Goal: Information Seeking & Learning: Learn about a topic

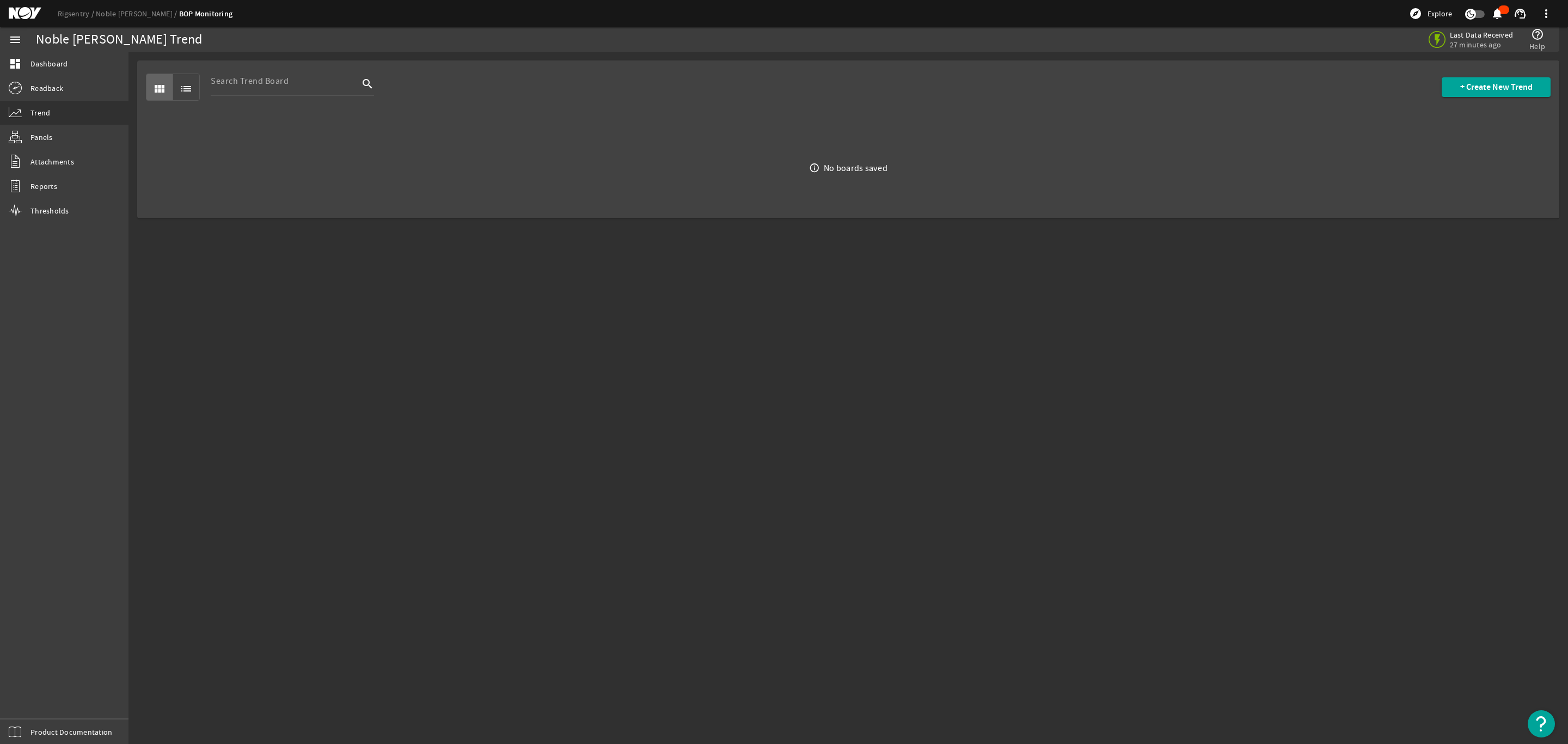
click at [25, 13] on mat-icon at bounding box center [33, 13] width 49 height 13
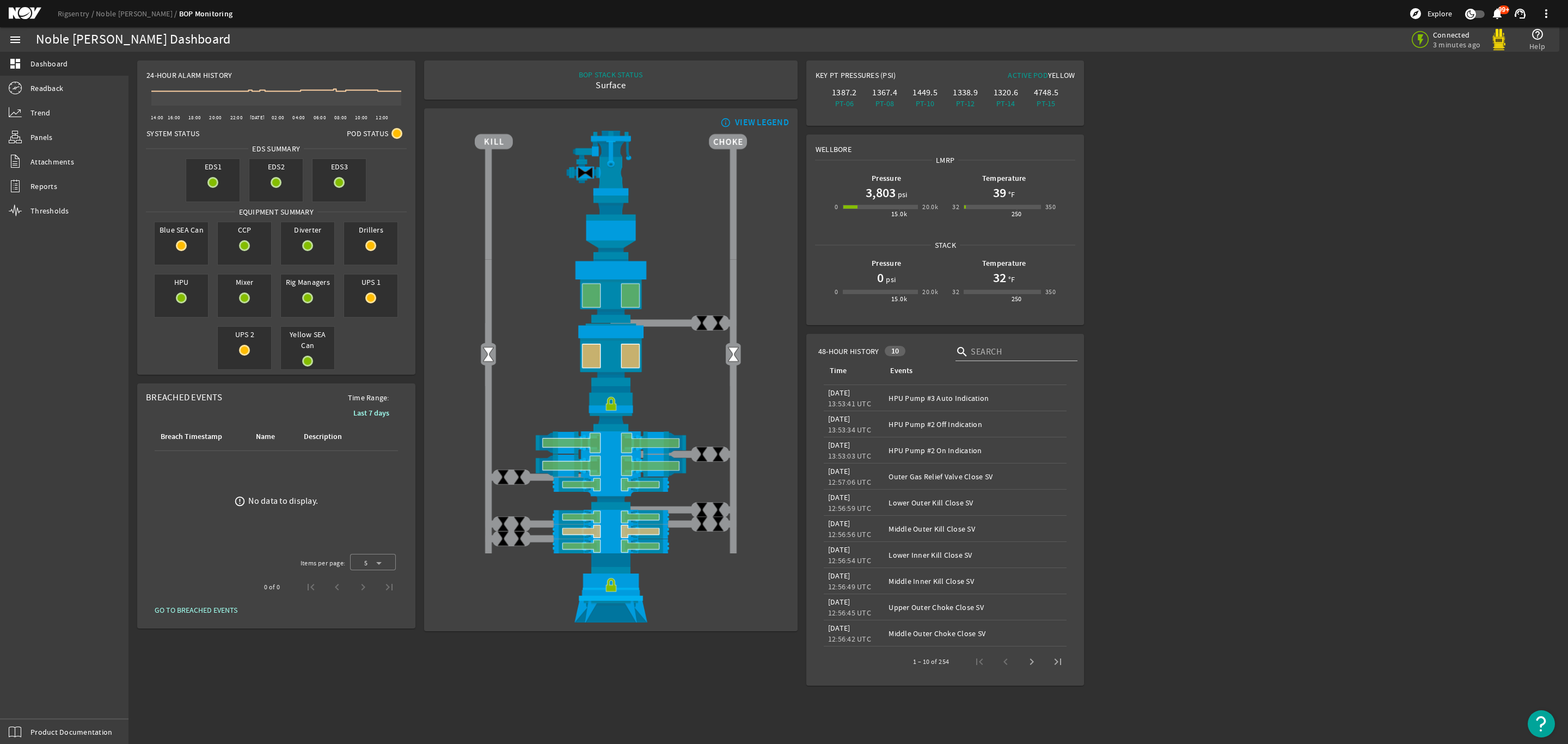
drag, startPoint x: 1427, startPoint y: 234, endPoint x: 1423, endPoint y: 231, distance: 5.0
click at [1426, 234] on rigsentry-main-dashboard "Noble [PERSON_NAME] Dashboard Connected 3 minutes ago help_outline Help 24-Hour…" at bounding box center [848, 373] width 1440 height 642
click at [64, 36] on div "Noble [PERSON_NAME] Dashboard" at bounding box center [133, 40] width 194 height 11
click at [28, 12] on mat-icon at bounding box center [33, 13] width 49 height 13
click at [854, 352] on span "48-Hour History" at bounding box center [849, 351] width 61 height 11
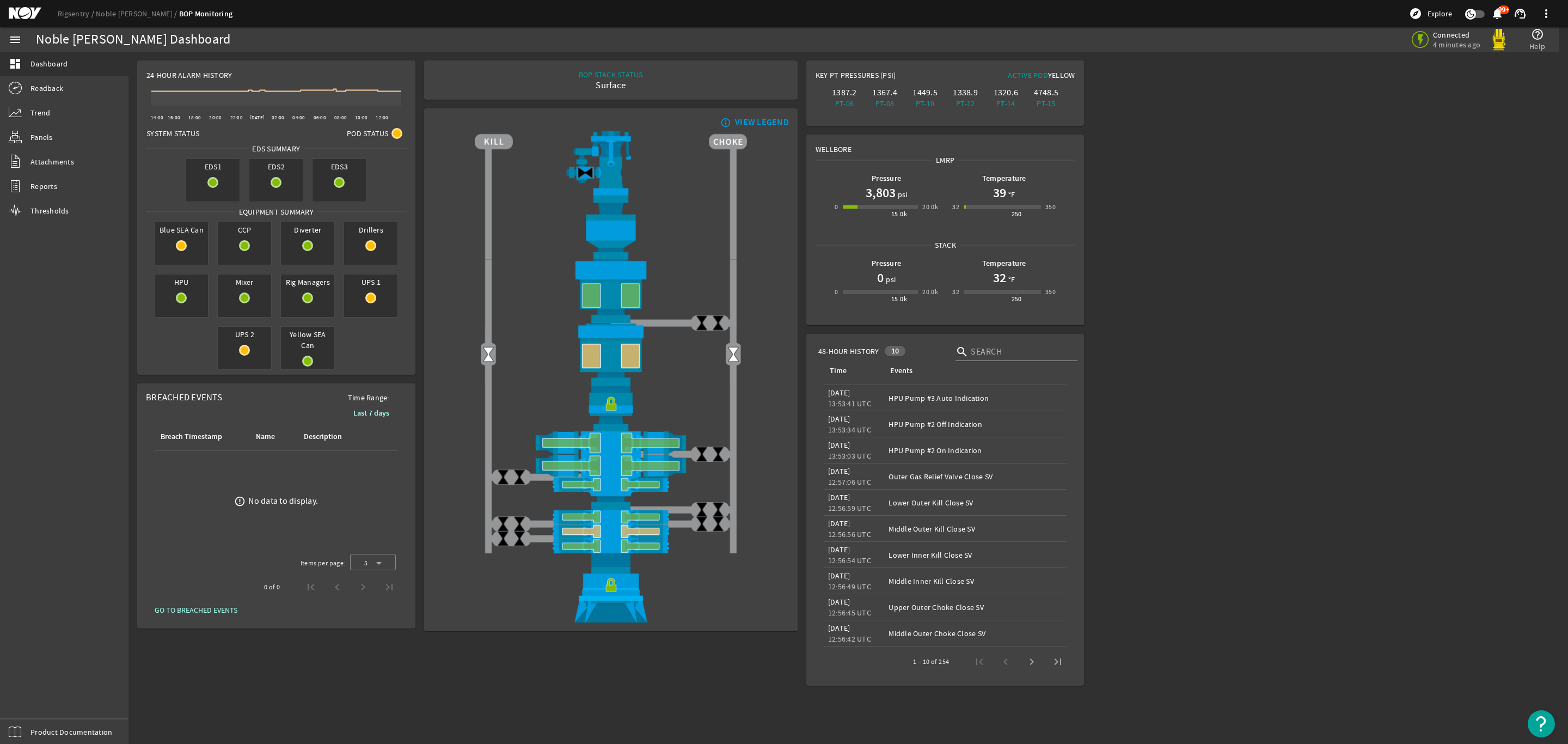
click at [895, 350] on div "10" at bounding box center [895, 351] width 21 height 10
click at [864, 353] on span "48-Hour History" at bounding box center [849, 351] width 61 height 11
click at [948, 657] on div "1 – 10 of 254" at bounding box center [931, 662] width 36 height 11
click at [940, 662] on div "1 – 10 of 254" at bounding box center [931, 662] width 36 height 11
click at [51, 137] on span "Panels" at bounding box center [41, 137] width 23 height 11
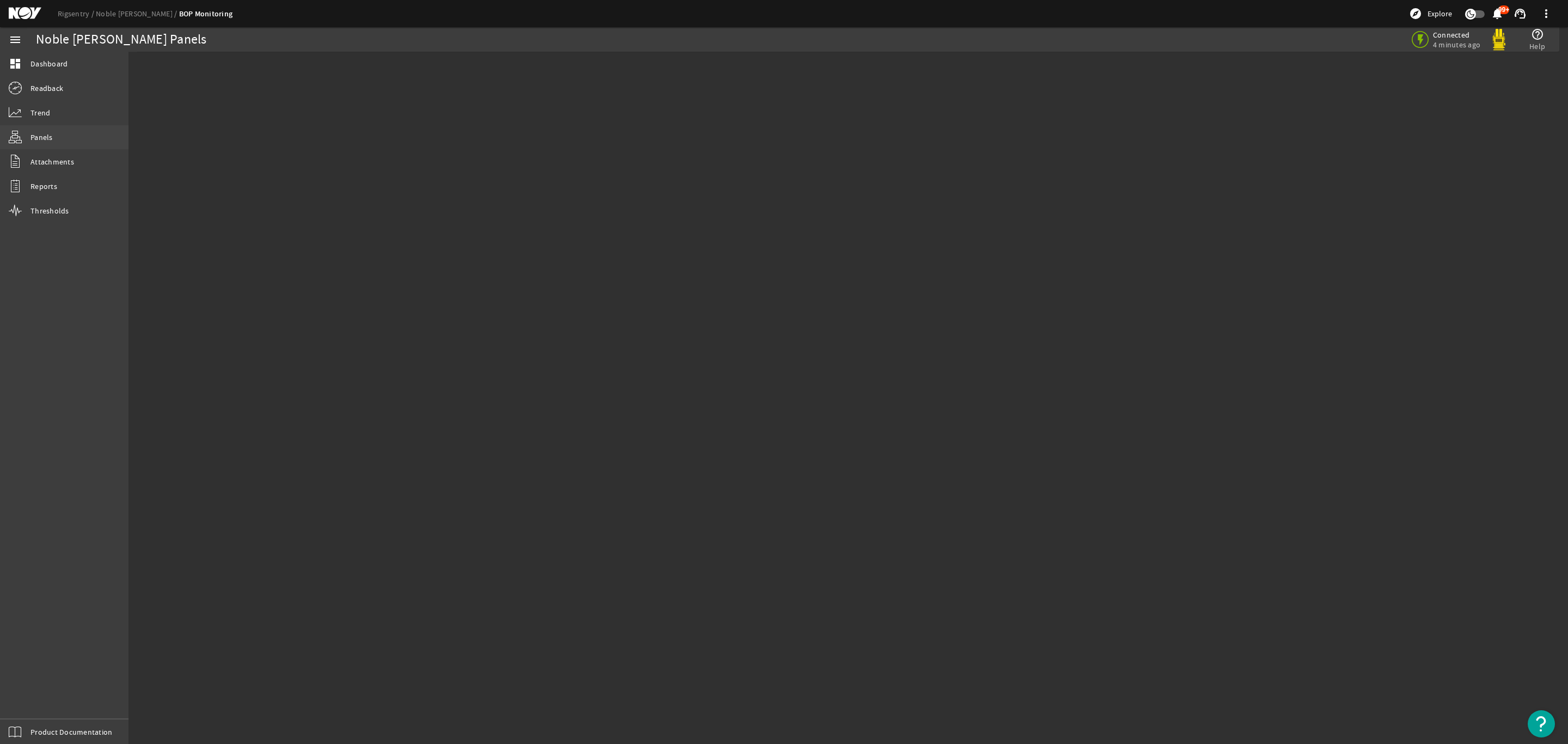
click at [49, 134] on span "Panels" at bounding box center [41, 137] width 23 height 11
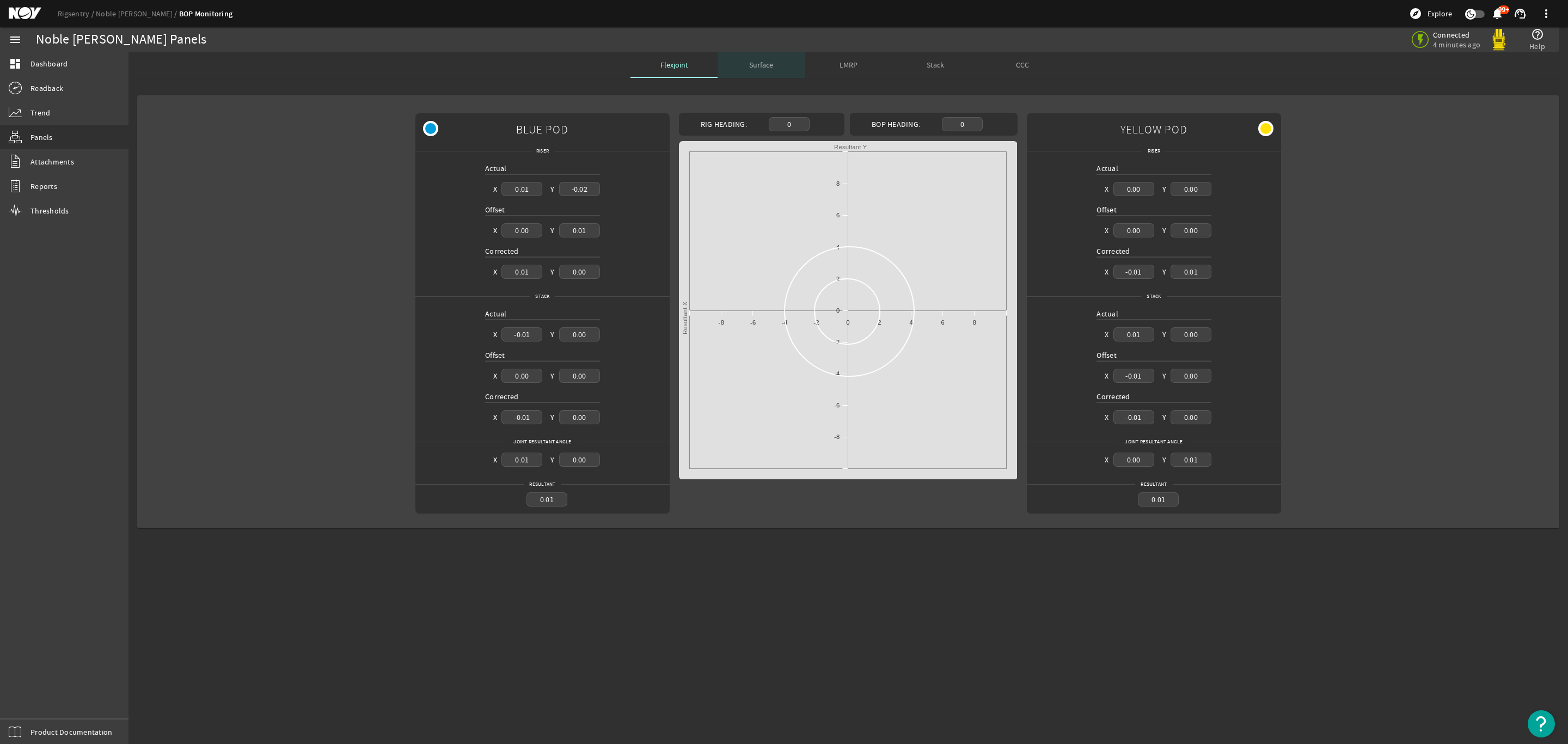
click at [761, 69] on span "Surface" at bounding box center [761, 65] width 24 height 26
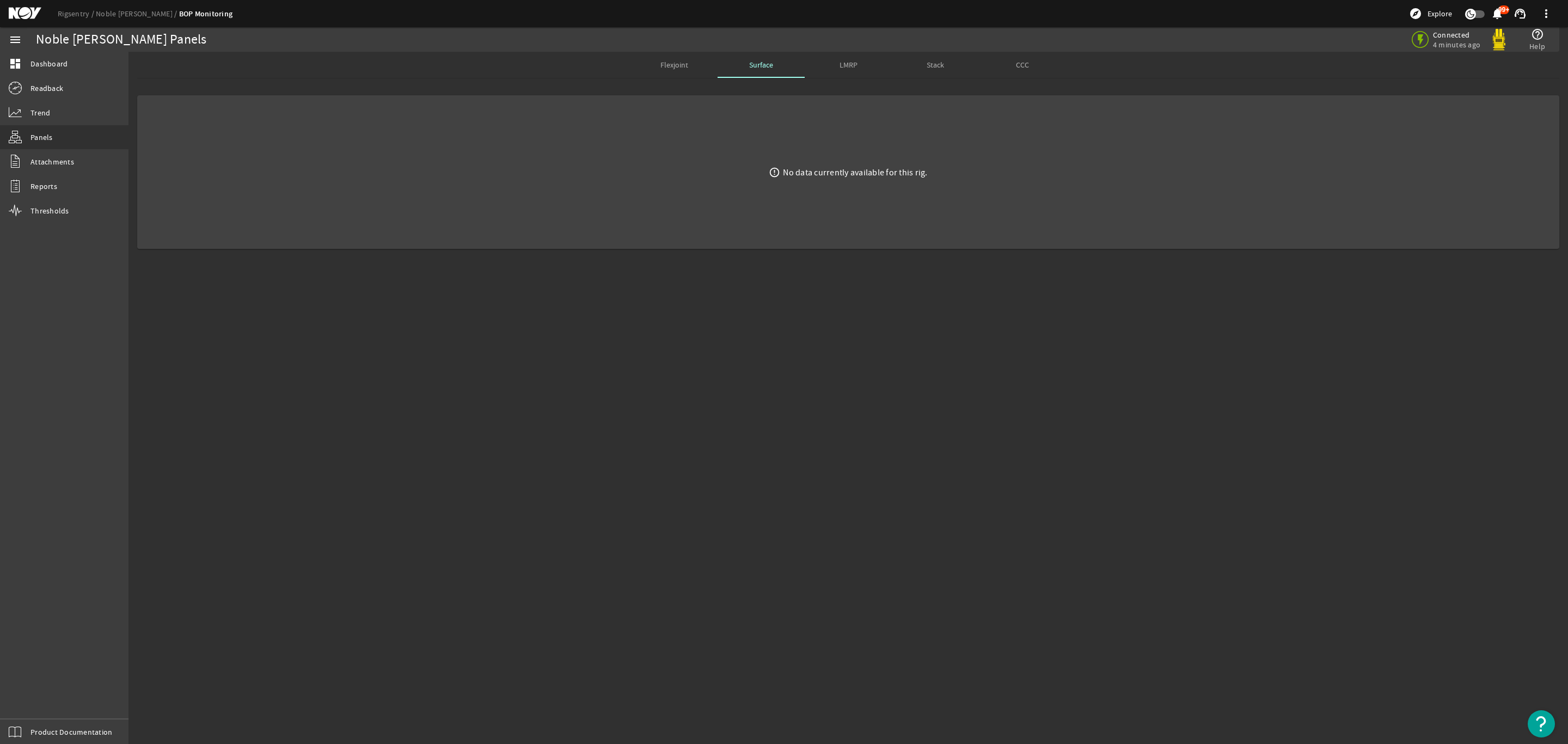
click at [835, 57] on div "LMRP" at bounding box center [848, 65] width 87 height 26
click at [766, 65] on span "Surface" at bounding box center [761, 65] width 24 height 8
click at [853, 71] on span "LMRP" at bounding box center [849, 65] width 18 height 26
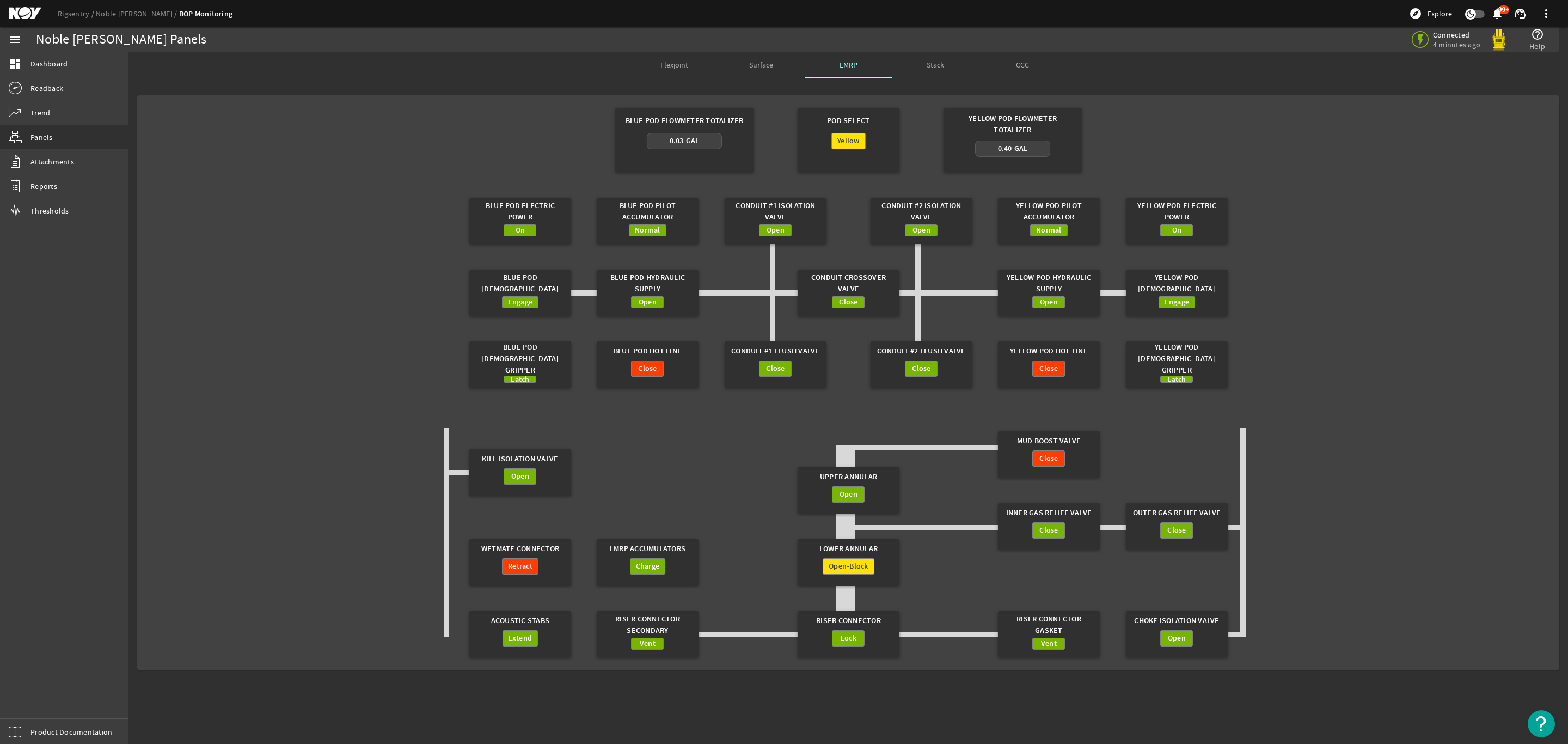
click at [765, 57] on span "Surface" at bounding box center [761, 65] width 24 height 26
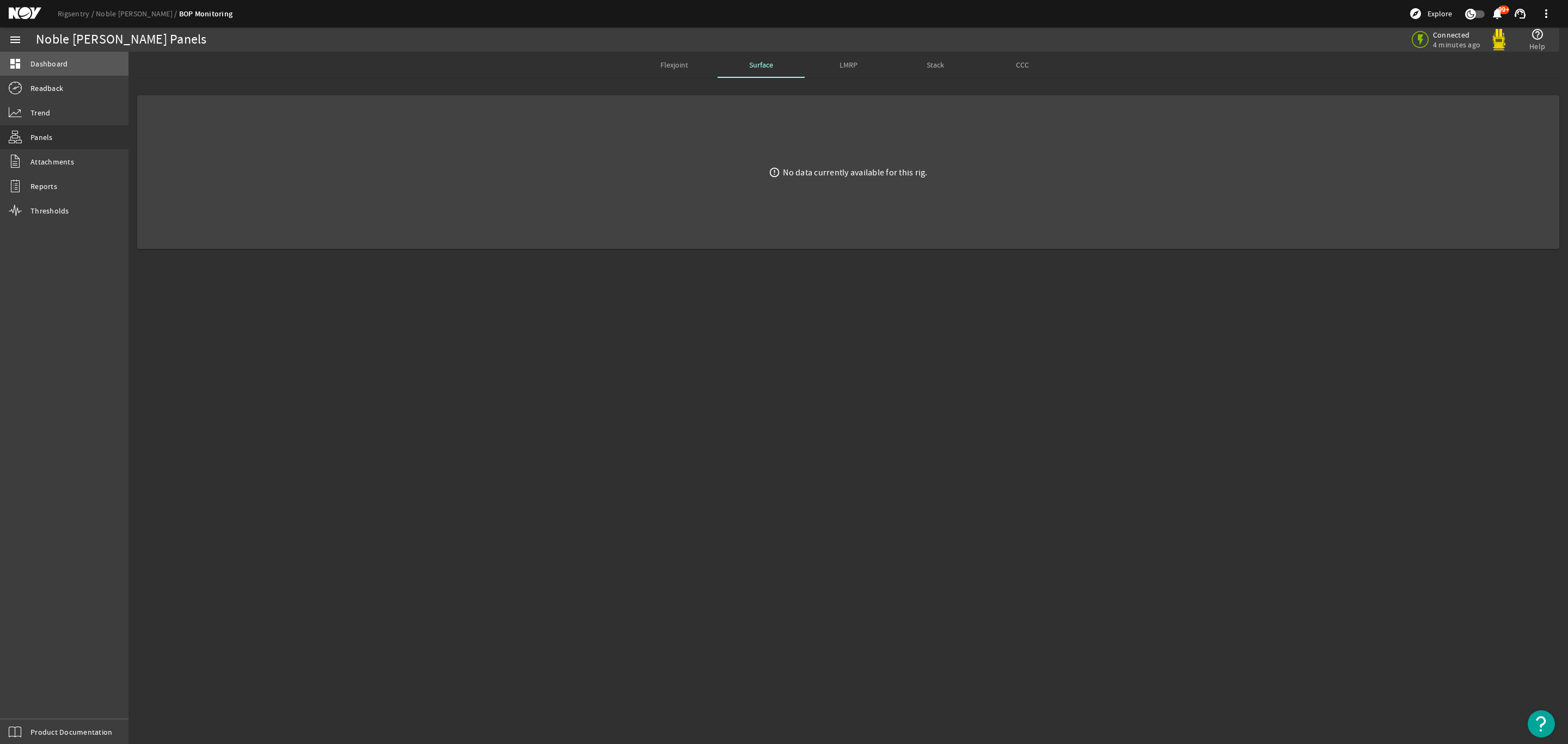
click at [47, 67] on span "Dashboard" at bounding box center [49, 64] width 37 height 11
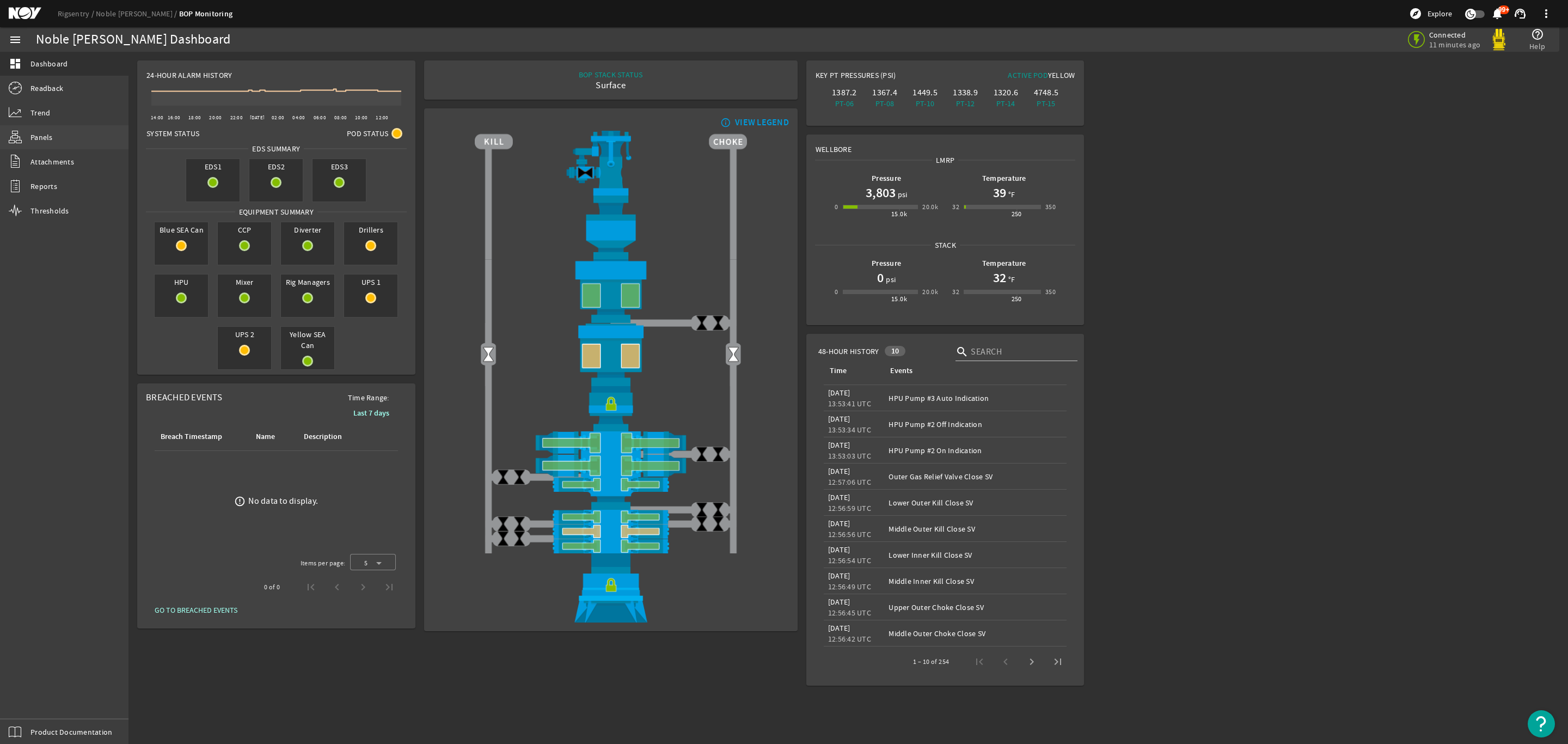
click at [46, 139] on span "Panels" at bounding box center [41, 137] width 23 height 11
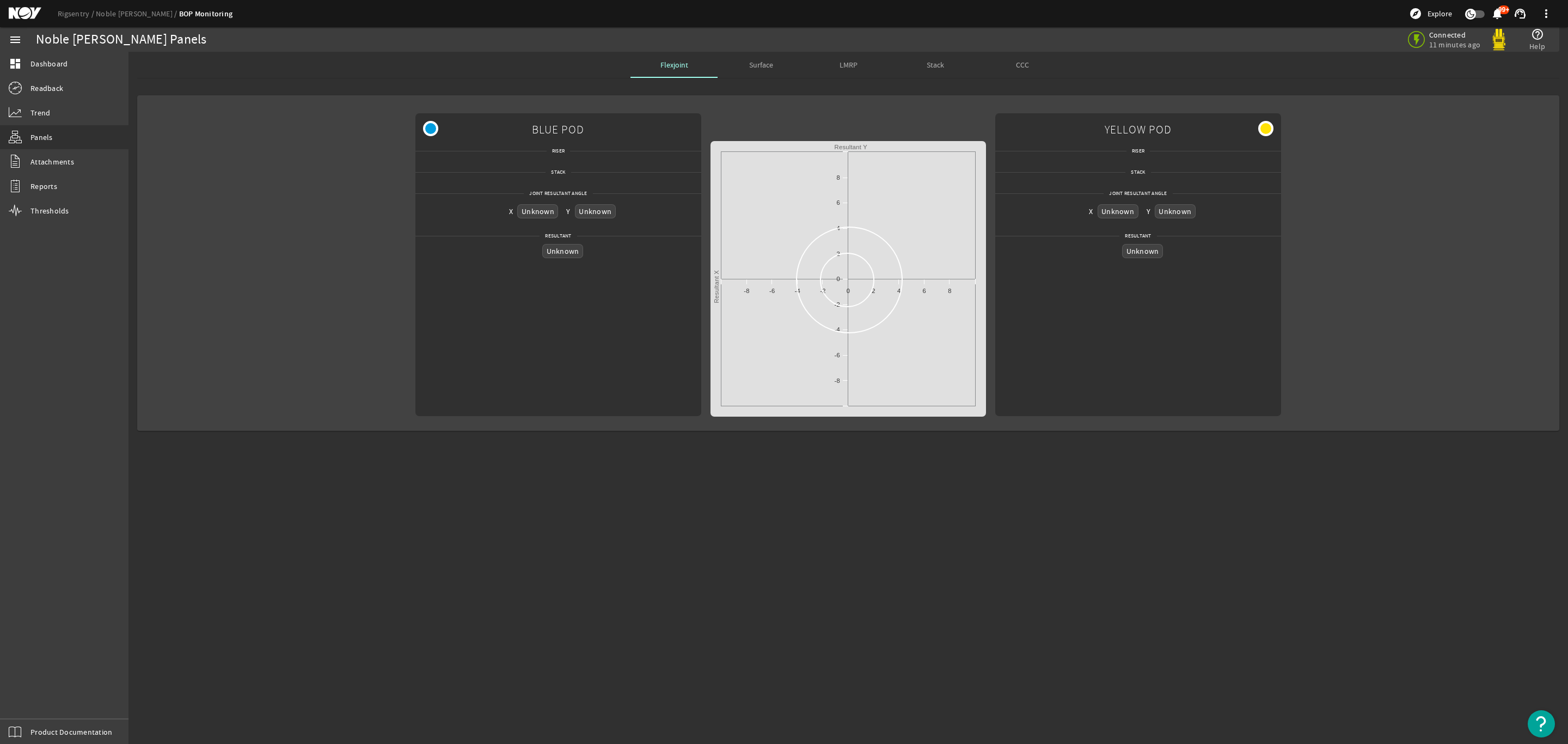
click at [766, 67] on span "Surface" at bounding box center [761, 65] width 24 height 8
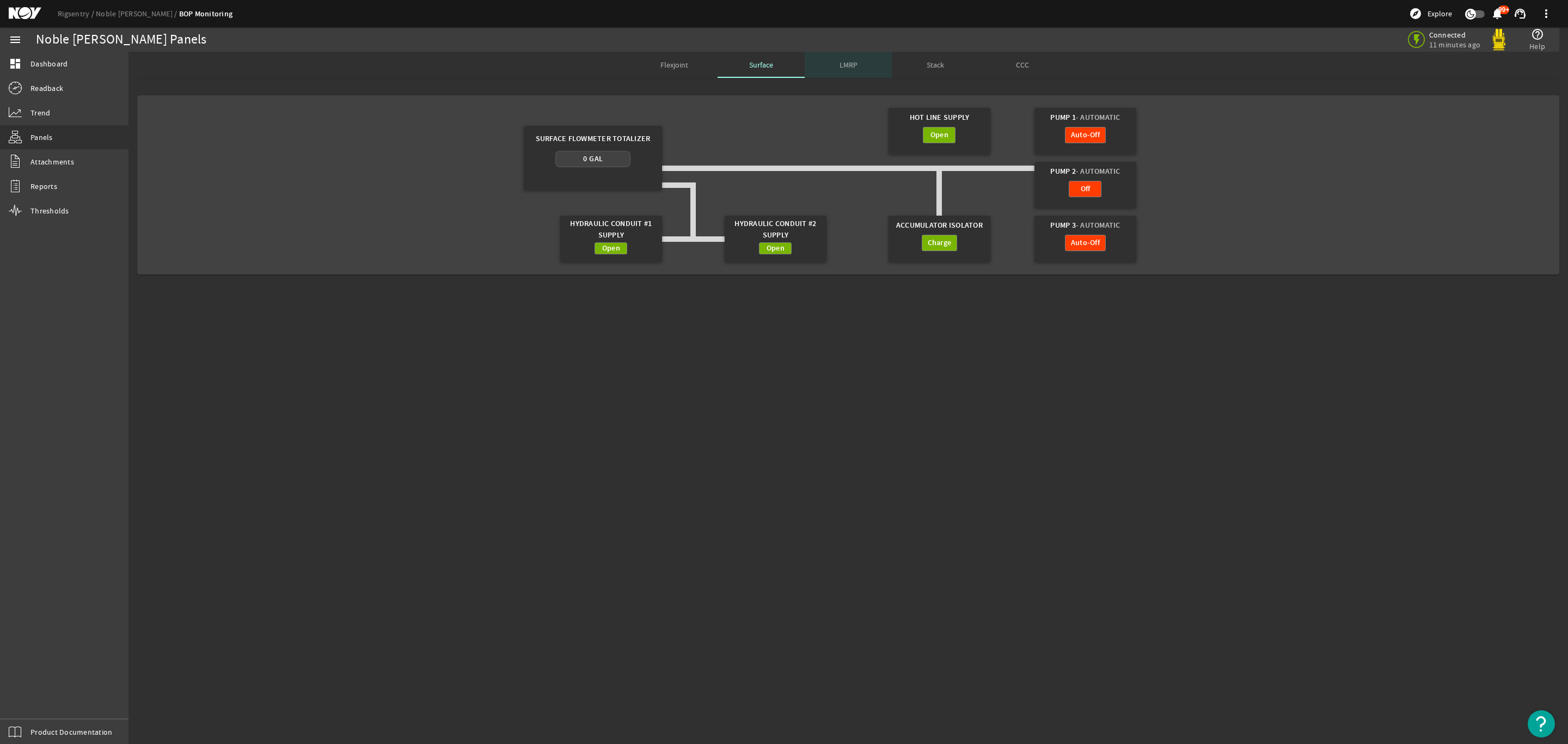
click at [842, 56] on span "LMRP" at bounding box center [849, 65] width 18 height 26
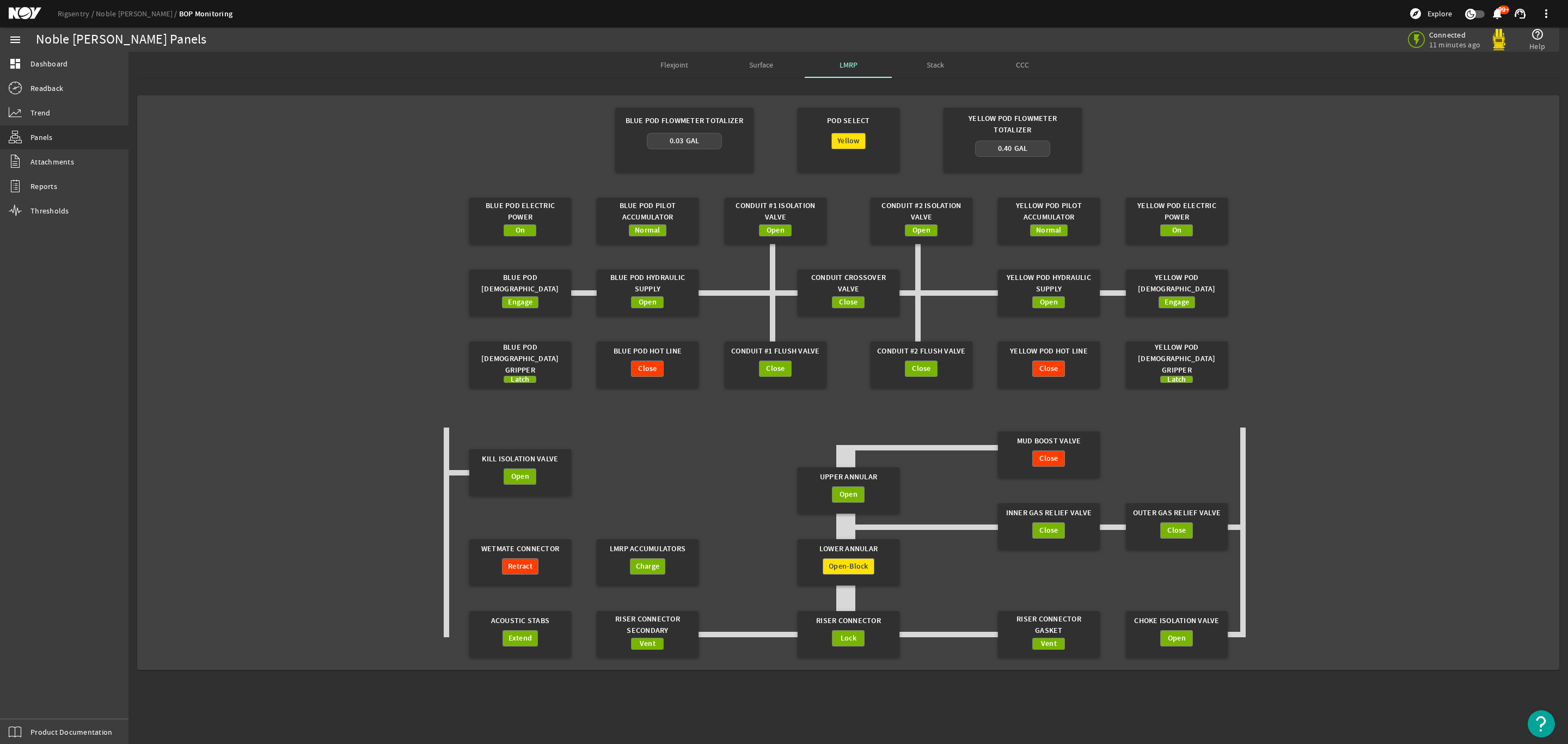
click at [751, 69] on span "Surface" at bounding box center [761, 65] width 24 height 26
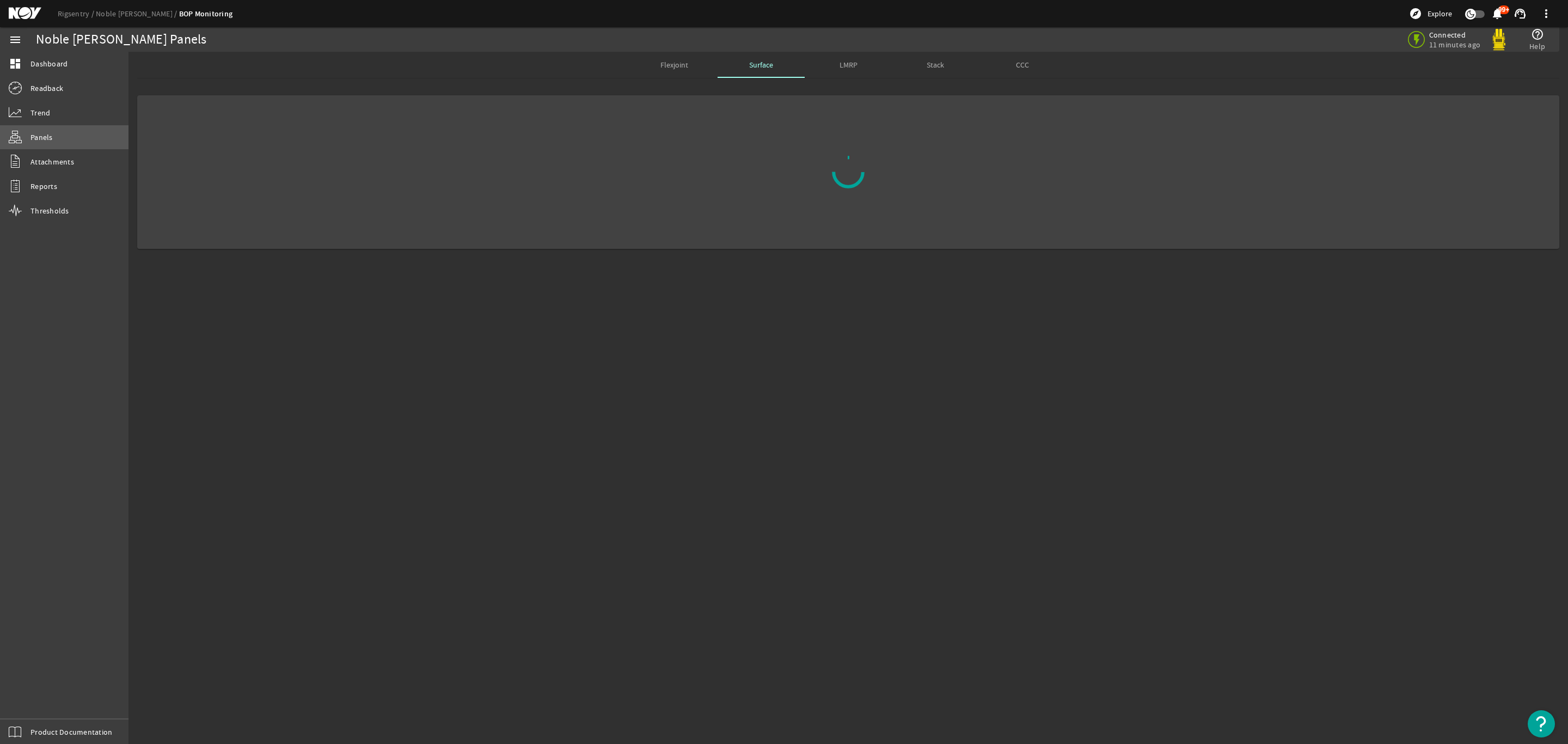
click at [44, 137] on span "Panels" at bounding box center [41, 137] width 23 height 11
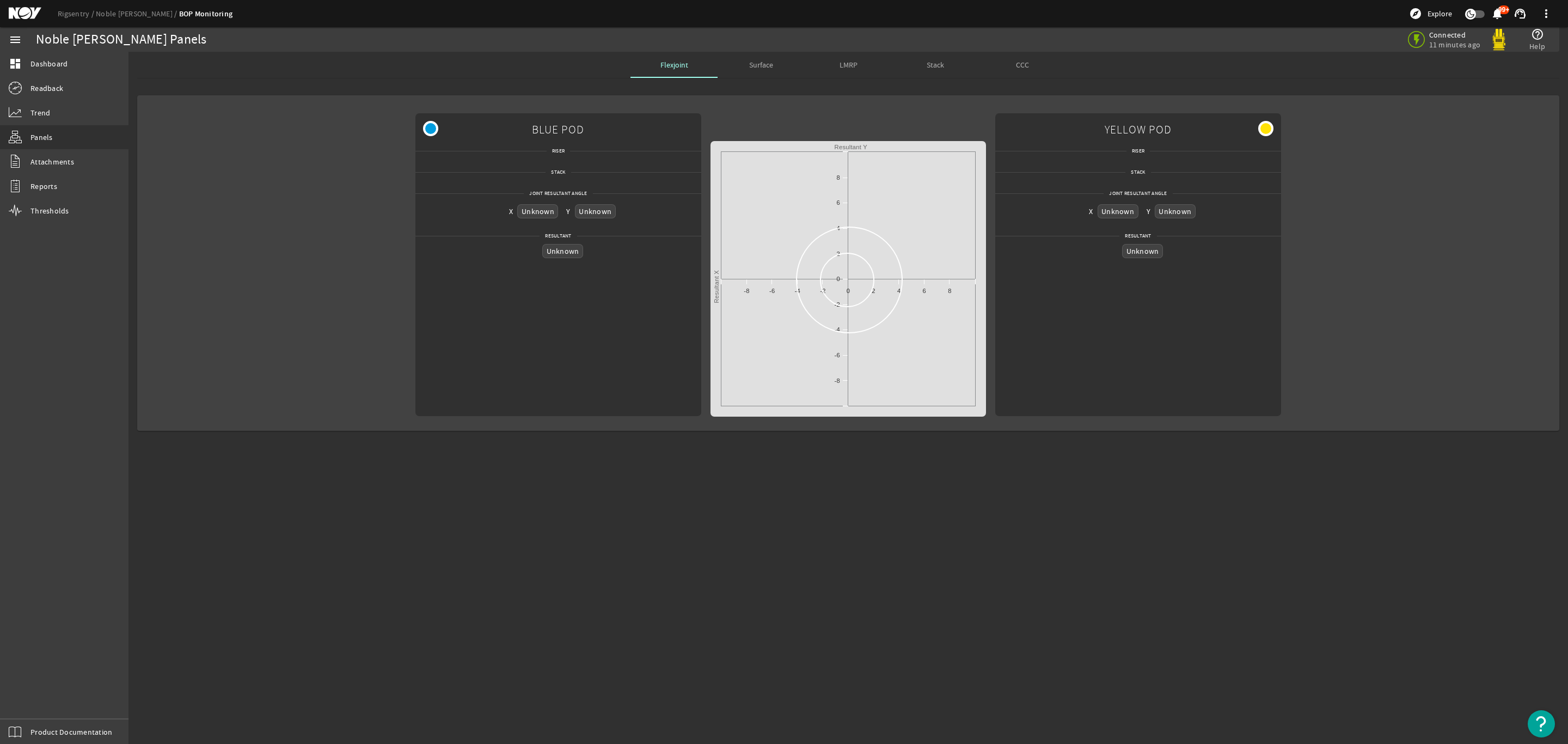
click at [752, 68] on span "Surface" at bounding box center [761, 65] width 24 height 8
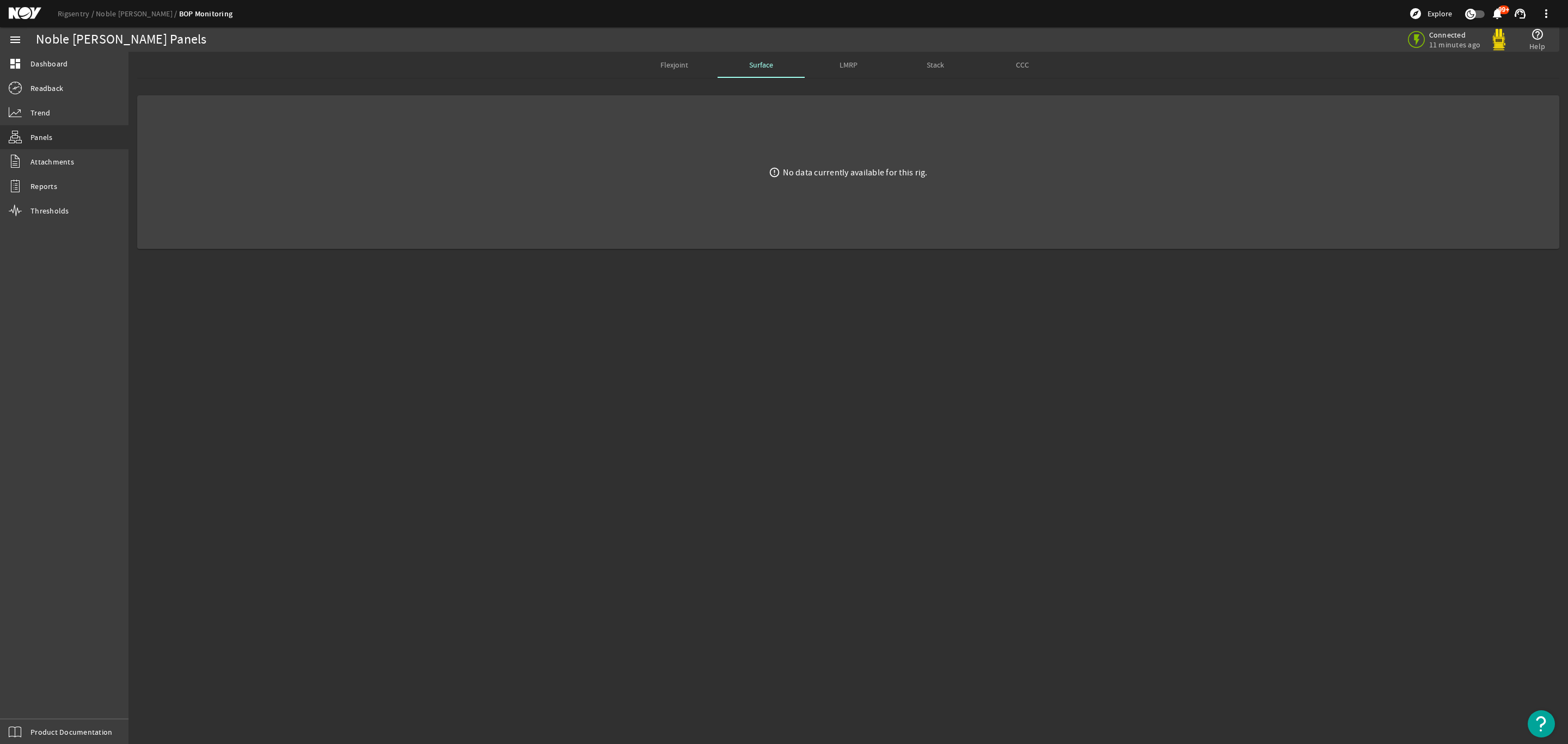
click at [843, 62] on span "LMRP" at bounding box center [849, 65] width 18 height 8
click at [774, 66] on div "Surface" at bounding box center [761, 65] width 87 height 26
click at [851, 55] on span "LMRP" at bounding box center [849, 65] width 18 height 26
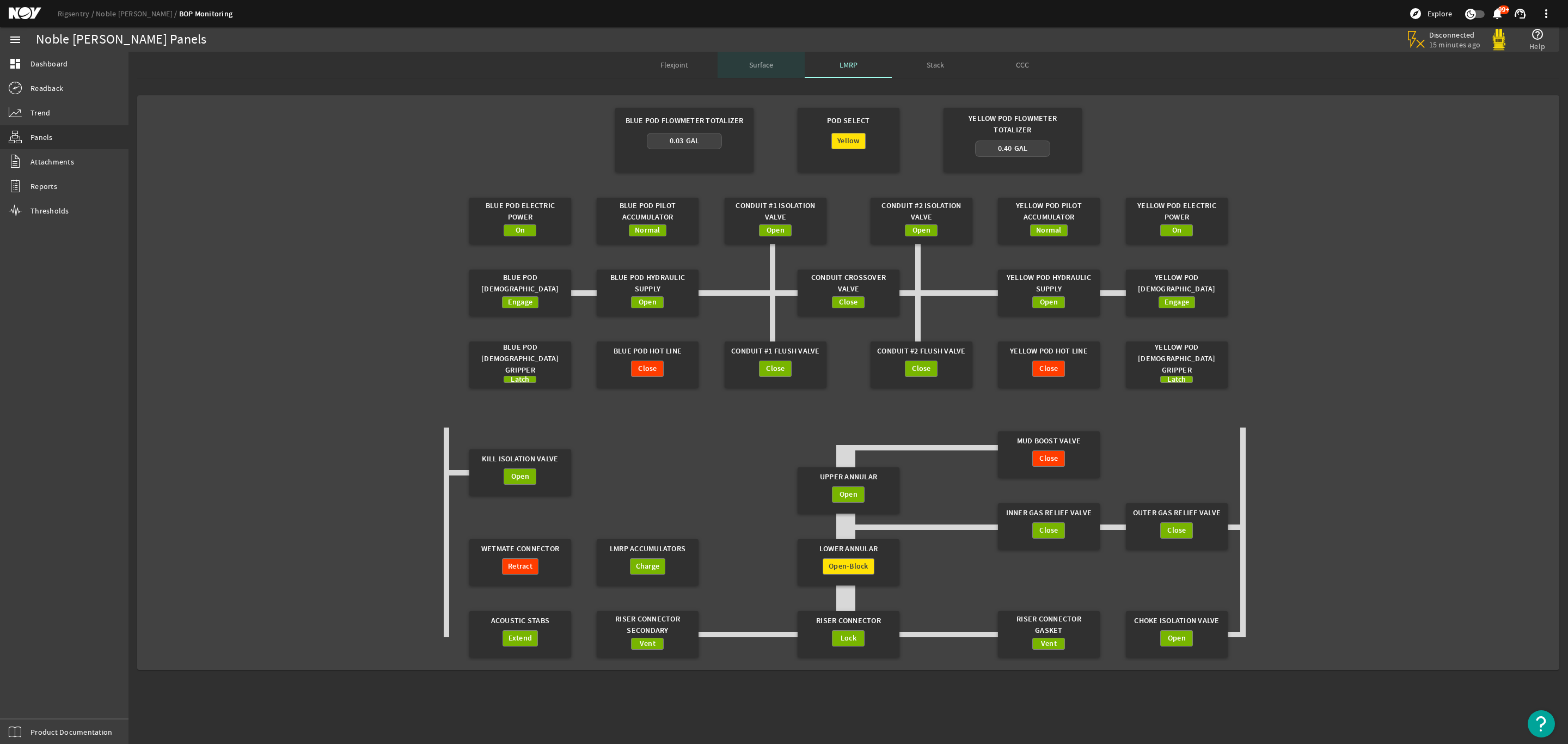
click at [765, 66] on span "Surface" at bounding box center [761, 65] width 24 height 8
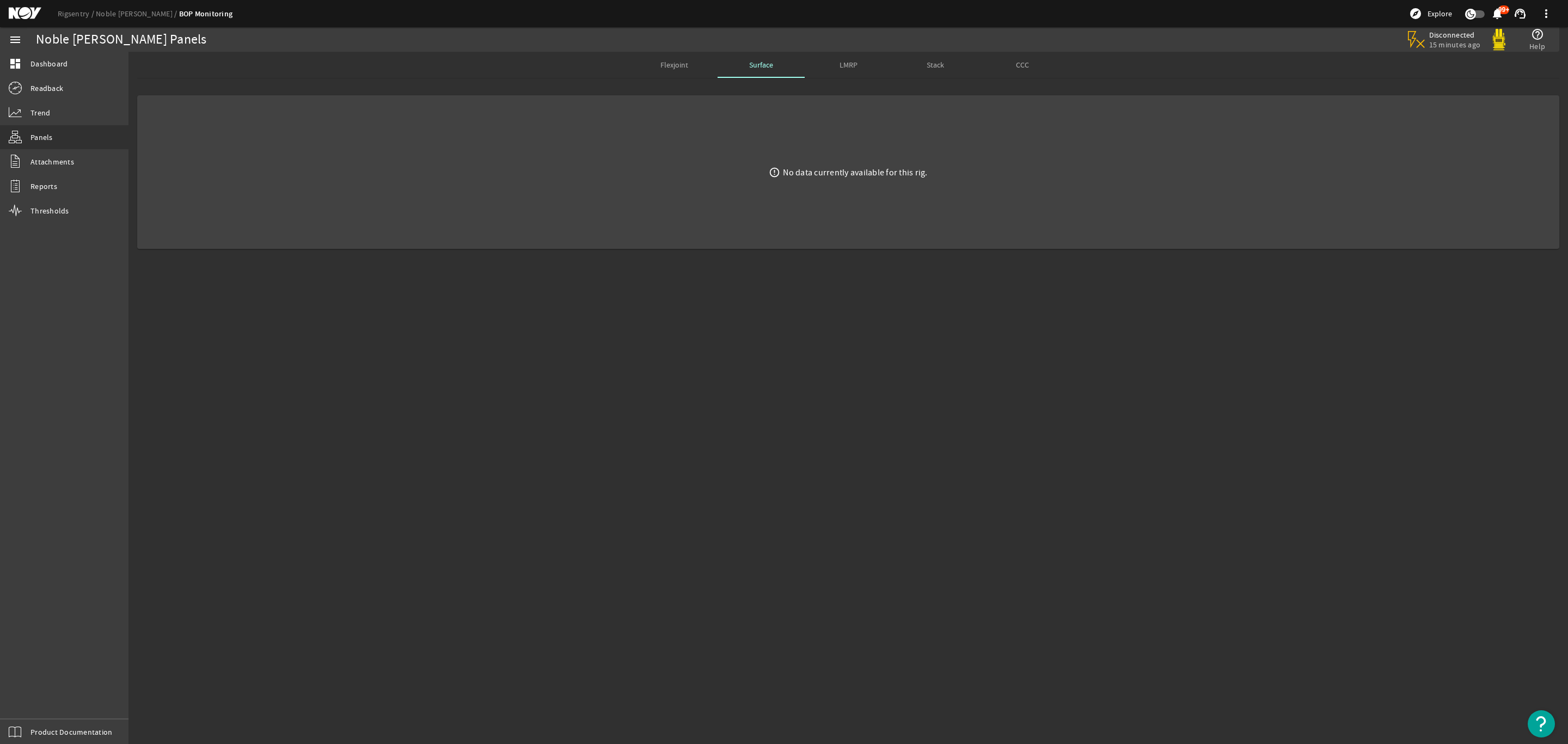
click at [766, 65] on span "Surface" at bounding box center [761, 65] width 24 height 8
click at [858, 69] on div "LMRP" at bounding box center [848, 65] width 87 height 26
click at [771, 70] on span "Surface" at bounding box center [761, 65] width 24 height 26
